Goal: Information Seeking & Learning: Learn about a topic

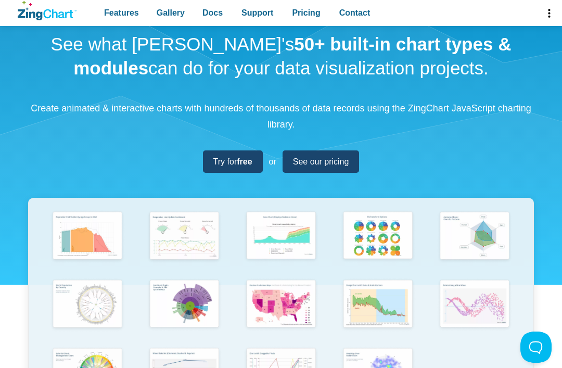
click at [241, 166] on span "Try for free" at bounding box center [233, 162] width 39 height 14
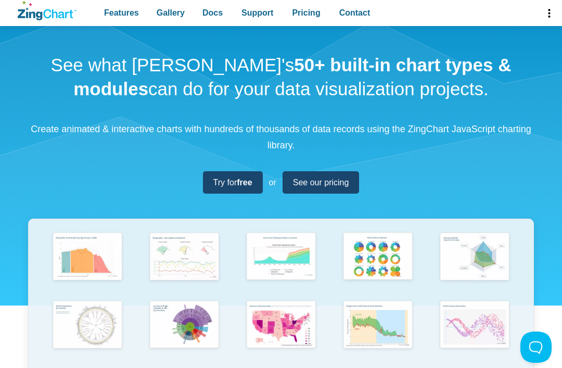
scroll to position [19, 0]
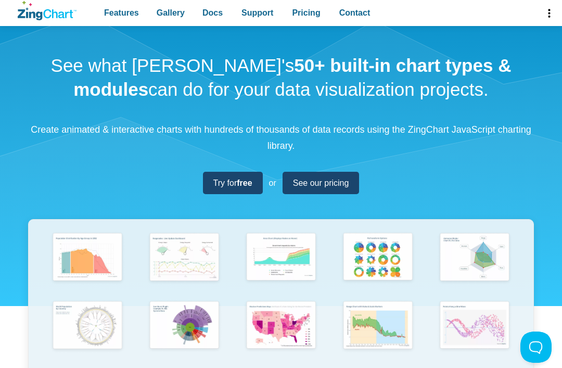
click at [205, 249] on img "App Content" at bounding box center [185, 257] width 78 height 55
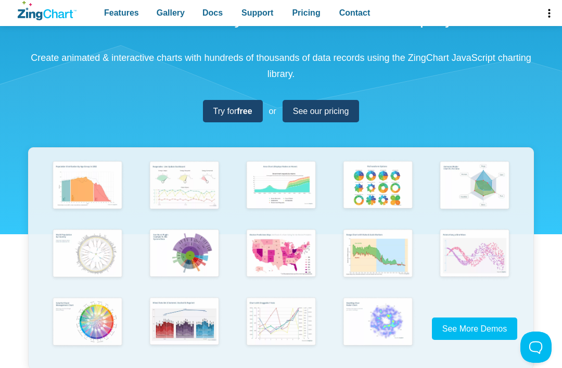
scroll to position [94, 0]
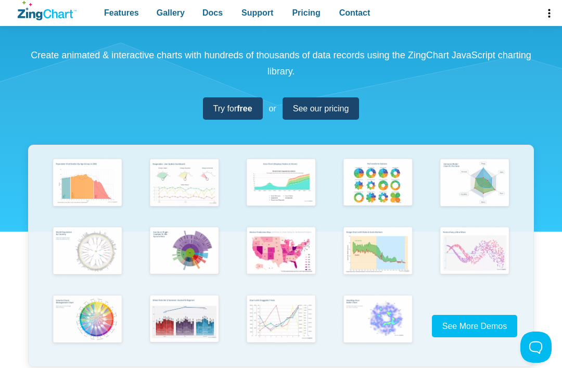
click at [299, 233] on img "App Content" at bounding box center [282, 251] width 78 height 55
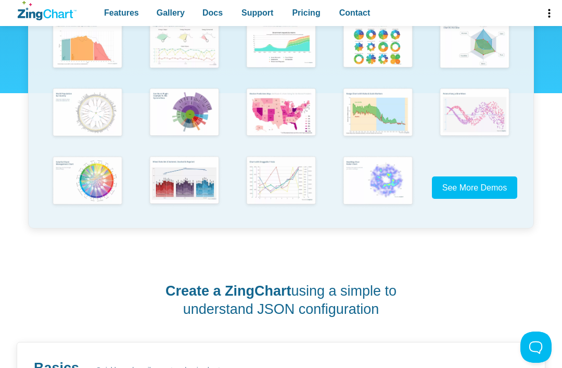
scroll to position [238, 0]
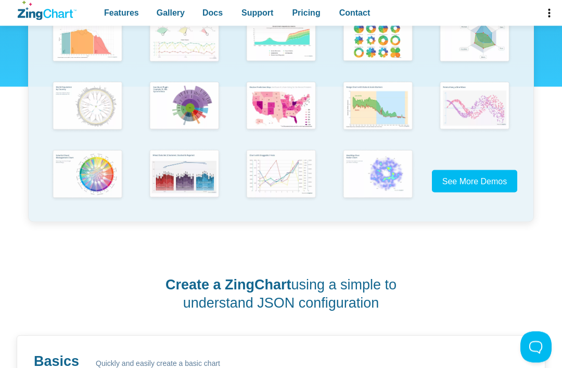
click at [298, 165] on img "App Content" at bounding box center [282, 174] width 78 height 55
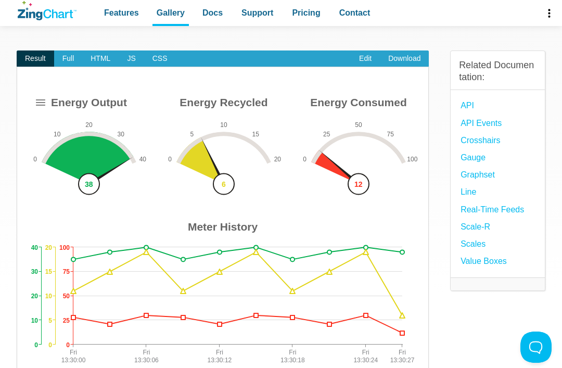
click at [205, 137] on img "App Content" at bounding box center [223, 230] width 391 height 276
click at [231, 142] on img "App Content" at bounding box center [223, 230] width 391 height 276
click at [251, 143] on img "App Content" at bounding box center [223, 230] width 391 height 276
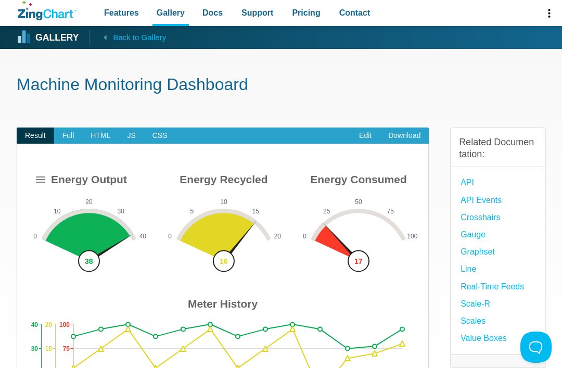
click at [75, 134] on span "Full" at bounding box center [68, 136] width 29 height 17
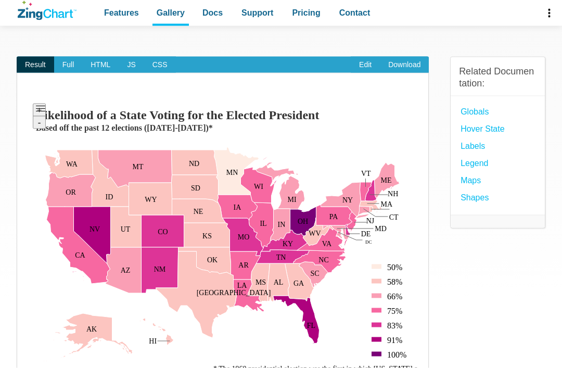
scroll to position [72, 0]
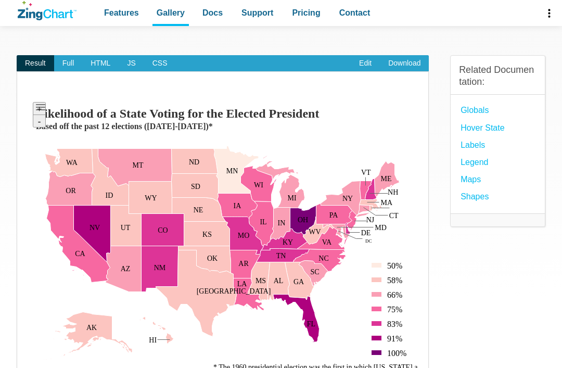
click at [309, 206] on img "App Content" at bounding box center [223, 235] width 391 height 276
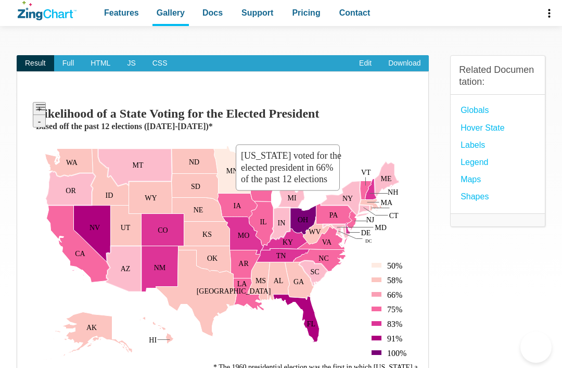
click at [28, 368] on area "Indiana voted for the elected president in 66% of the past 12 elections" at bounding box center [28, 373] width 0 height 0
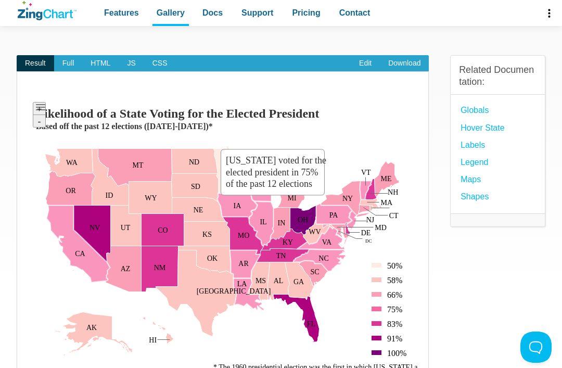
click at [28, 368] on area "Illinois voted for the elected president in 75% of the past 12 elections" at bounding box center [28, 373] width 0 height 0
click at [28, 368] on area "Iowa voted for the elected president in 75% of the past 12 elections" at bounding box center [28, 373] width 0 height 0
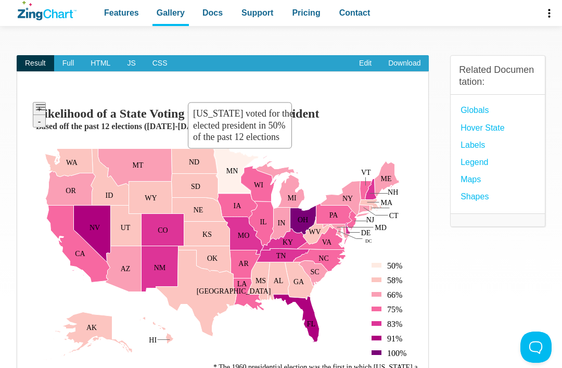
click at [28, 368] on area "Minnesota voted for the elected president in 50% of the past 12 elections" at bounding box center [28, 373] width 0 height 0
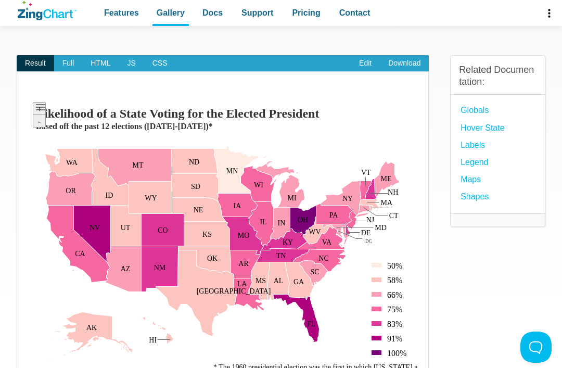
click at [282, 144] on img "App Content" at bounding box center [223, 235] width 391 height 276
click at [292, 174] on img "App Content" at bounding box center [223, 235] width 391 height 276
click at [300, 147] on img "App Content" at bounding box center [223, 235] width 391 height 276
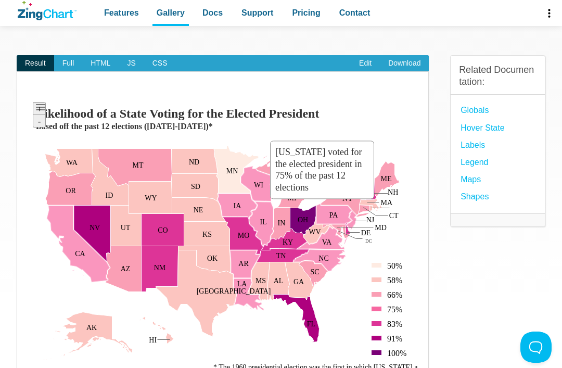
click at [28, 368] on area "Pennsylvania voted for the elected president in 75% of the past 12 elections" at bounding box center [28, 373] width 0 height 0
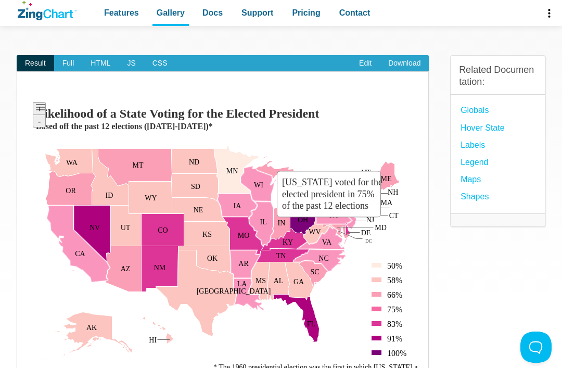
click at [28, 368] on area "Virginia voted for the elected president in 75% of the past 12 elections" at bounding box center [28, 373] width 0 height 0
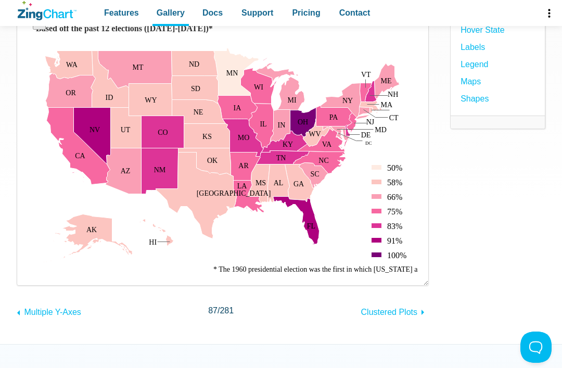
scroll to position [179, 0]
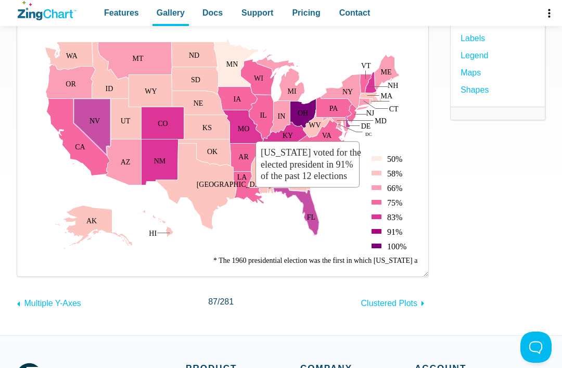
click at [28, 266] on area "Florida voted for the elected president in 91% of the past 12 elections" at bounding box center [28, 266] width 0 height 0
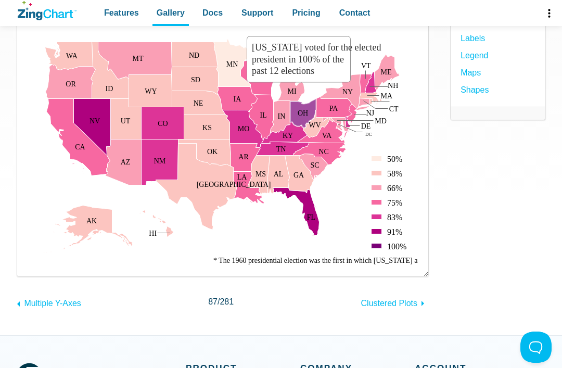
click at [28, 266] on area "Ohio voted for the elected president in 100% of the past 12 elections" at bounding box center [28, 266] width 0 height 0
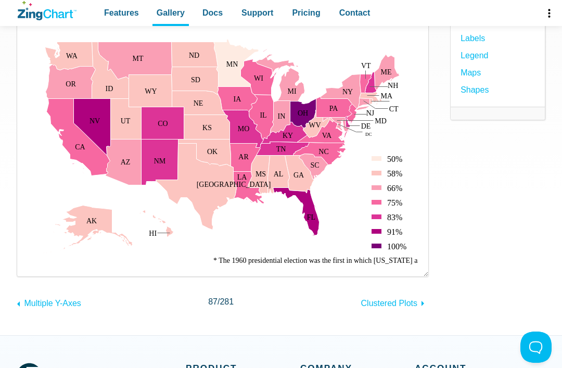
click at [337, 190] on img "App Content" at bounding box center [223, 128] width 391 height 276
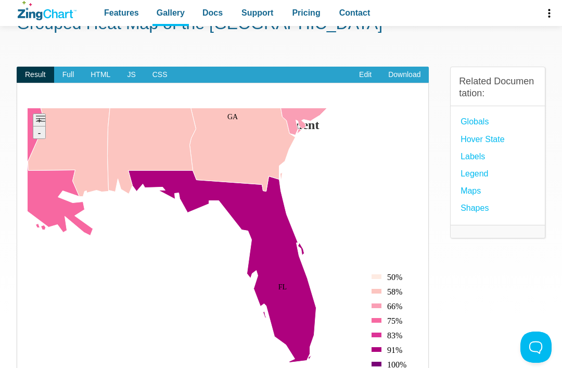
scroll to position [0, 0]
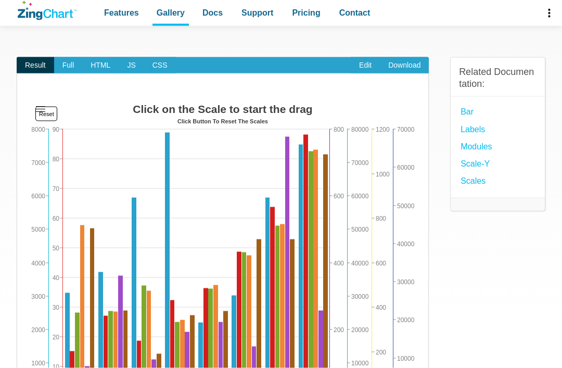
scroll to position [71, 0]
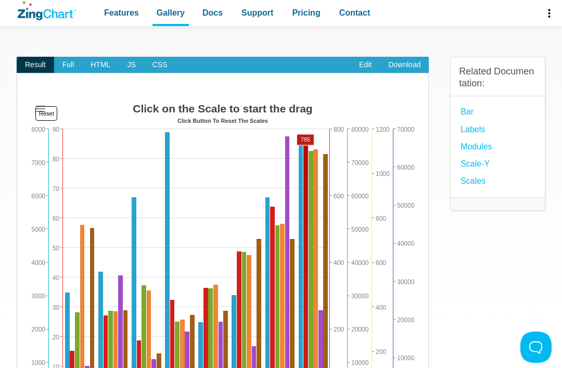
scroll to position [0, 0]
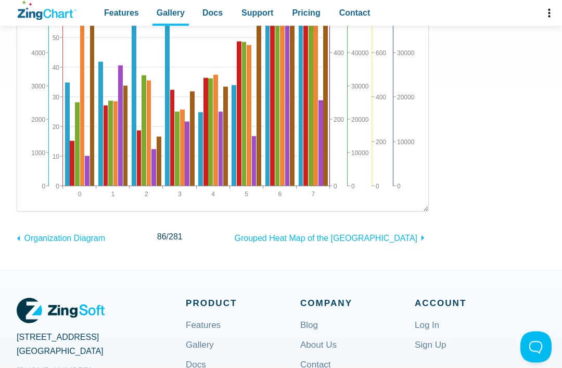
click at [395, 160] on img "App Content" at bounding box center [223, 45] width 391 height 312
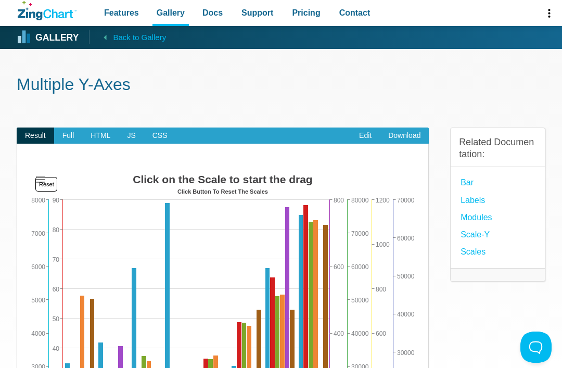
scroll to position [1, 0]
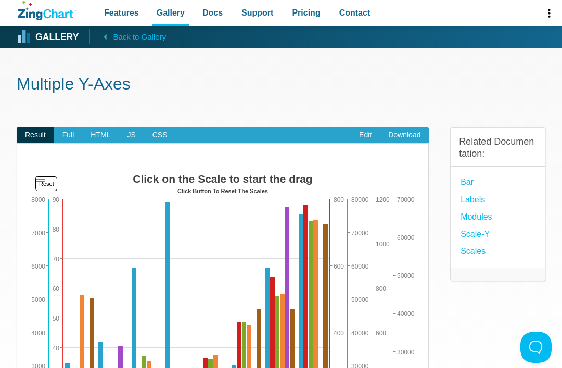
click at [367, 133] on link "Edit" at bounding box center [365, 135] width 29 height 17
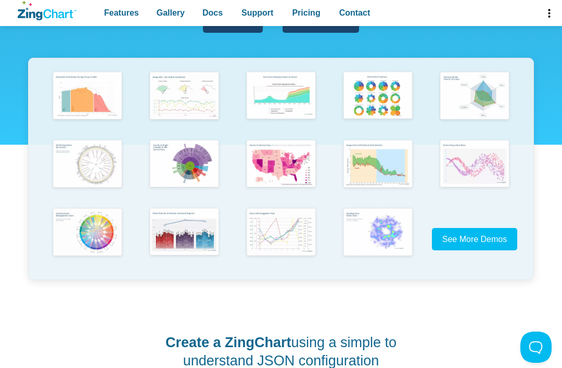
scroll to position [166, 0]
